Goal: Transaction & Acquisition: Book appointment/travel/reservation

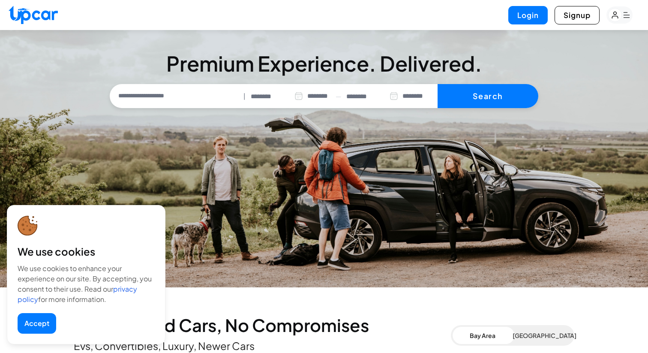
select select "********"
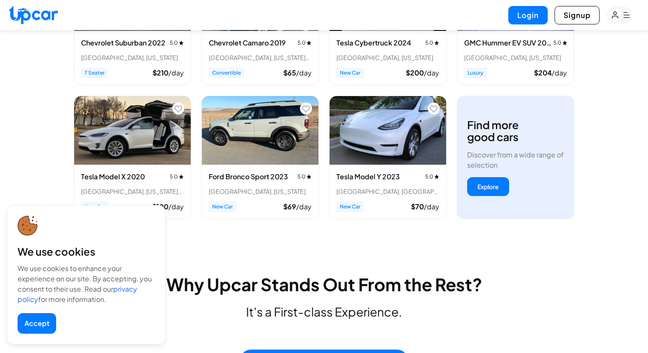
scroll to position [412, 0]
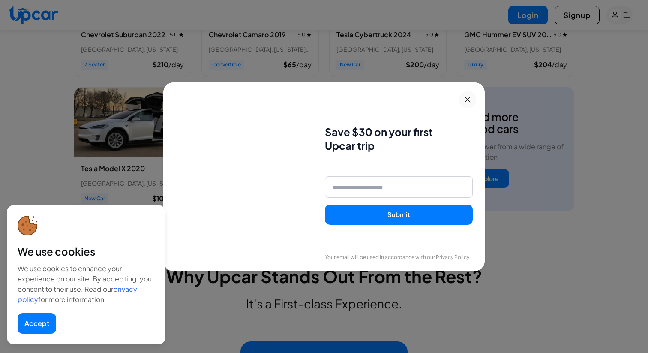
click at [469, 104] on button at bounding box center [467, 99] width 17 height 17
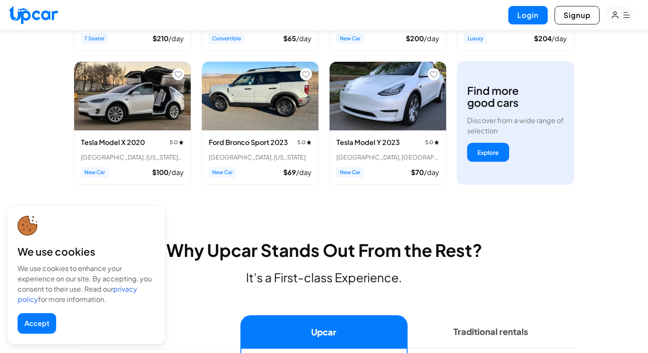
scroll to position [439, 0]
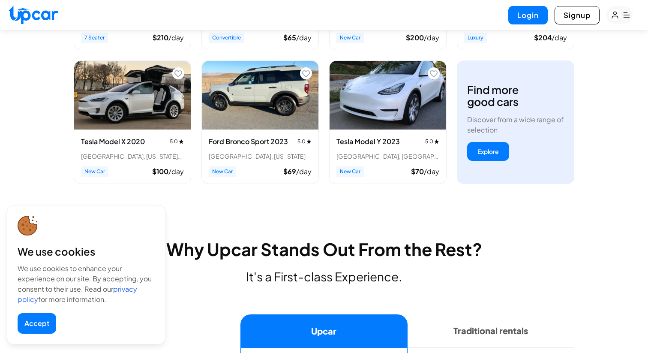
click at [136, 106] on img "View details for Tesla Model X 2020" at bounding box center [132, 95] width 117 height 69
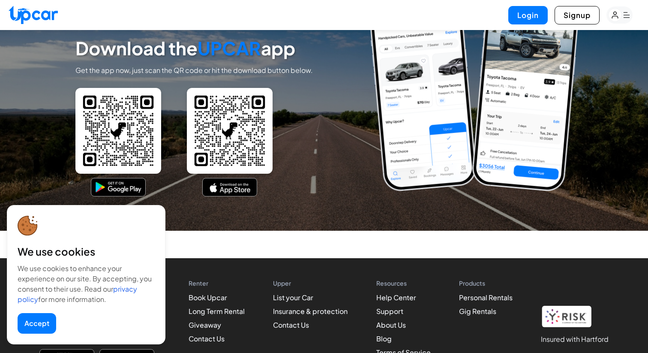
scroll to position [3736, 0]
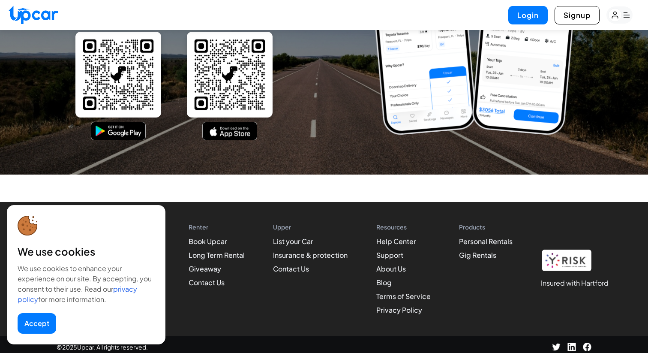
click at [25, 333] on button "Accept" at bounding box center [37, 323] width 39 height 21
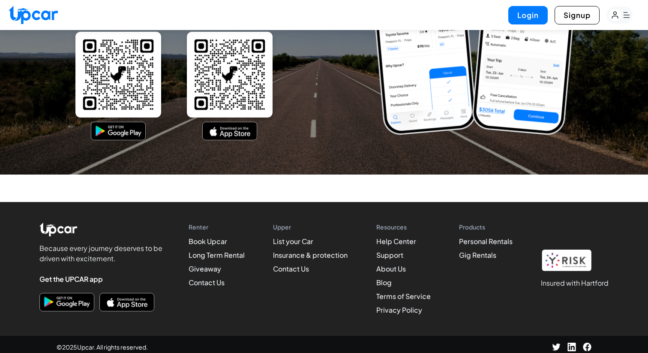
click at [32, 319] on footer "Because every journey deserves to be driven with excitement. Get the UPCAR app …" at bounding box center [324, 280] width 648 height 156
click at [326, 289] on div "Upper List your Car Insurance & protection Contact Us" at bounding box center [310, 269] width 75 height 93
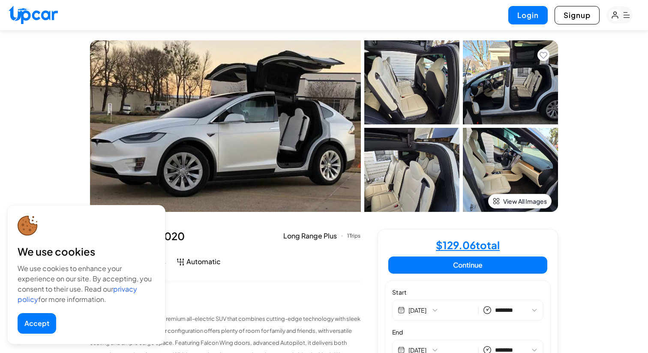
select select "********"
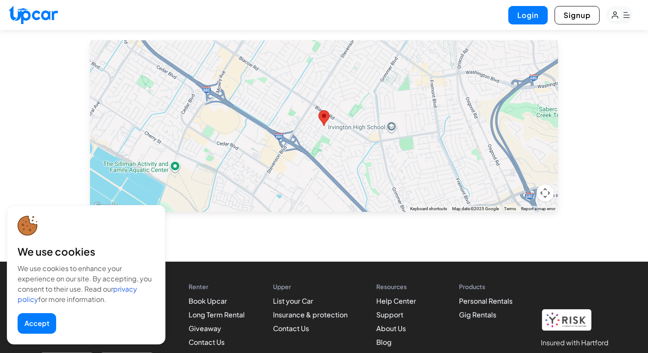
scroll to position [570, 0]
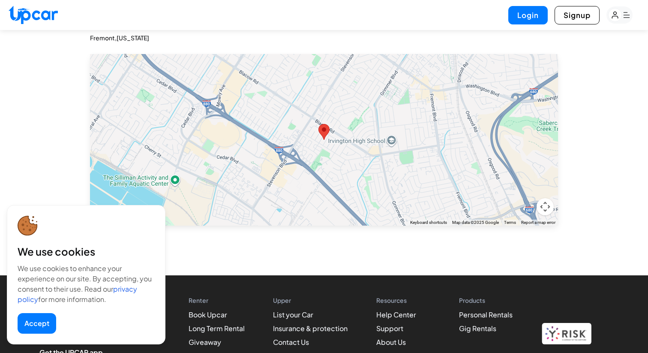
click at [317, 145] on div at bounding box center [324, 139] width 468 height 171
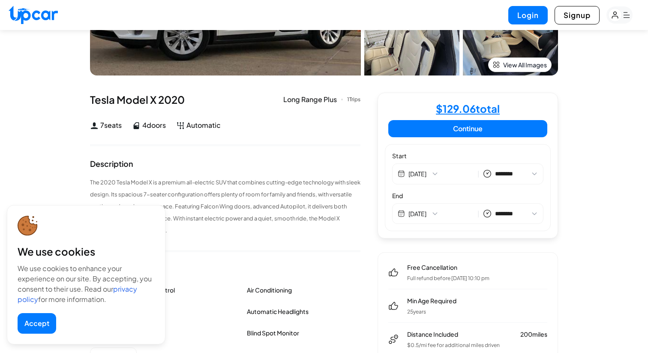
scroll to position [0, 0]
